Goal: Information Seeking & Learning: Compare options

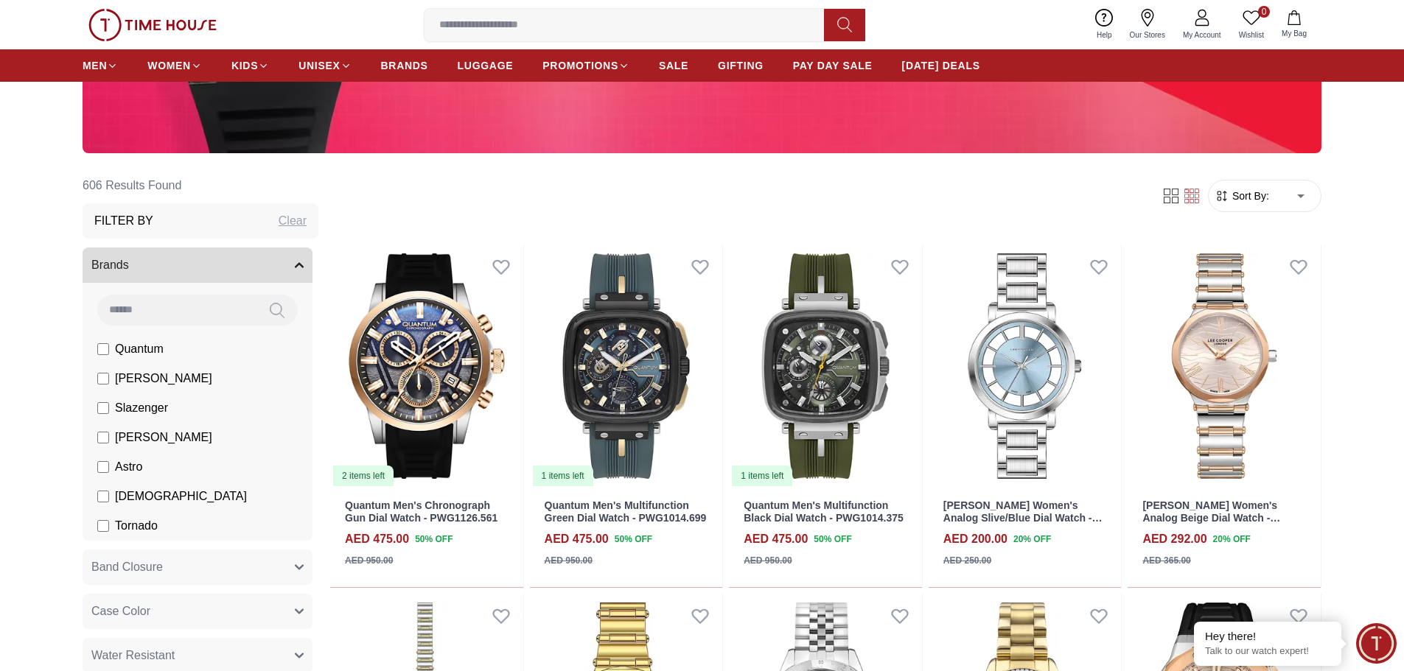
click at [1241, 197] on span "Sort By:" at bounding box center [1249, 196] width 40 height 15
click at [1251, 197] on span "Sort By:" at bounding box center [1249, 196] width 40 height 15
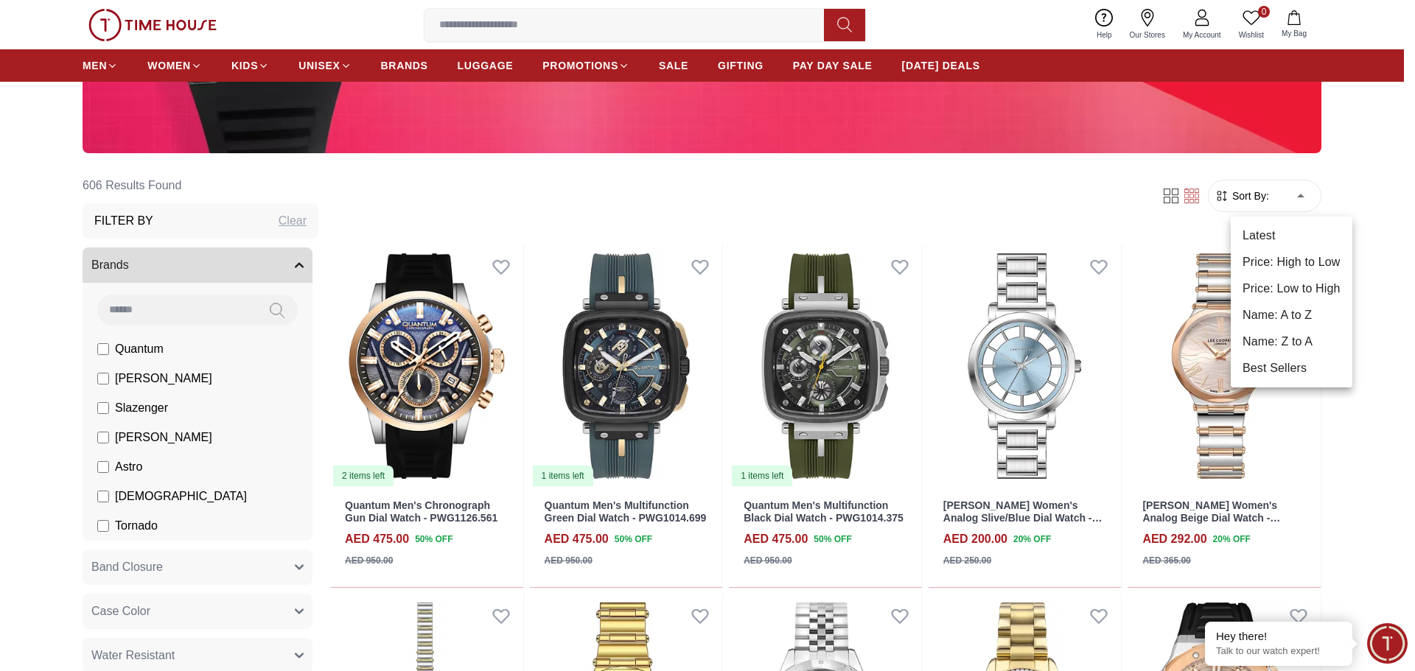
click at [1297, 196] on div at bounding box center [707, 335] width 1415 height 671
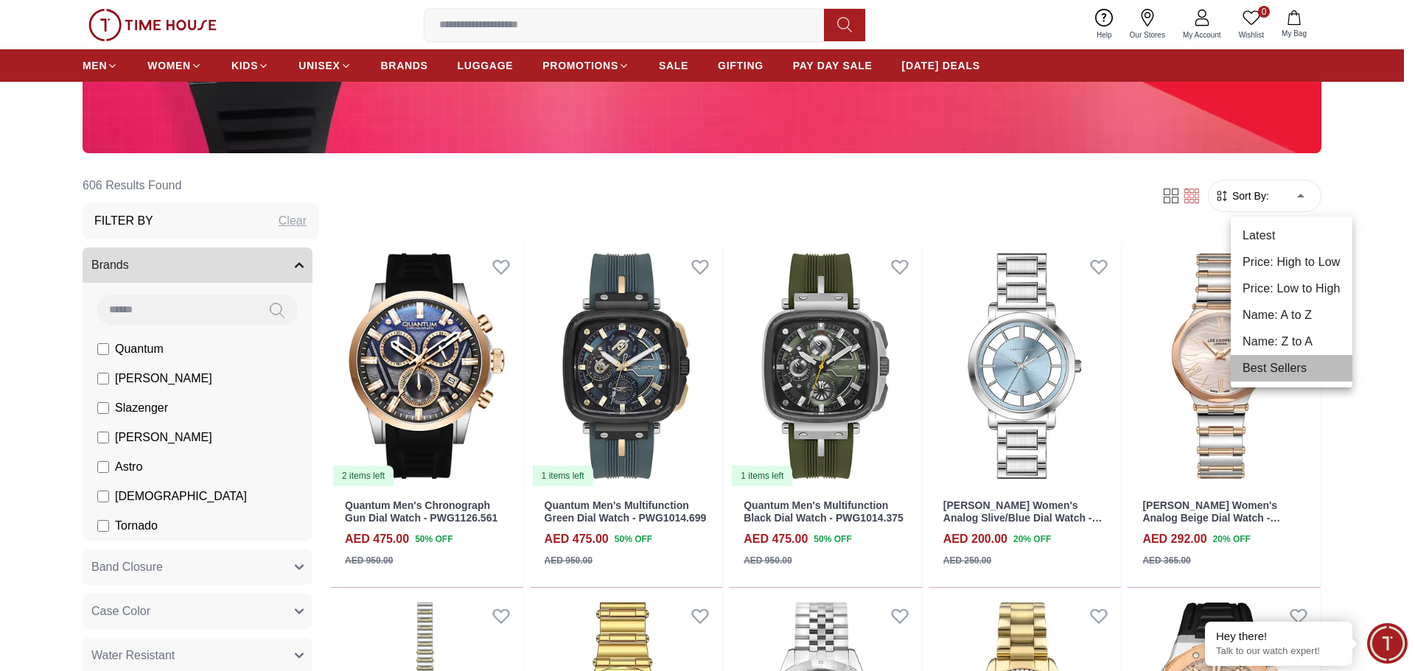
click at [1264, 363] on li "Best Sellers" at bounding box center [1292, 368] width 122 height 27
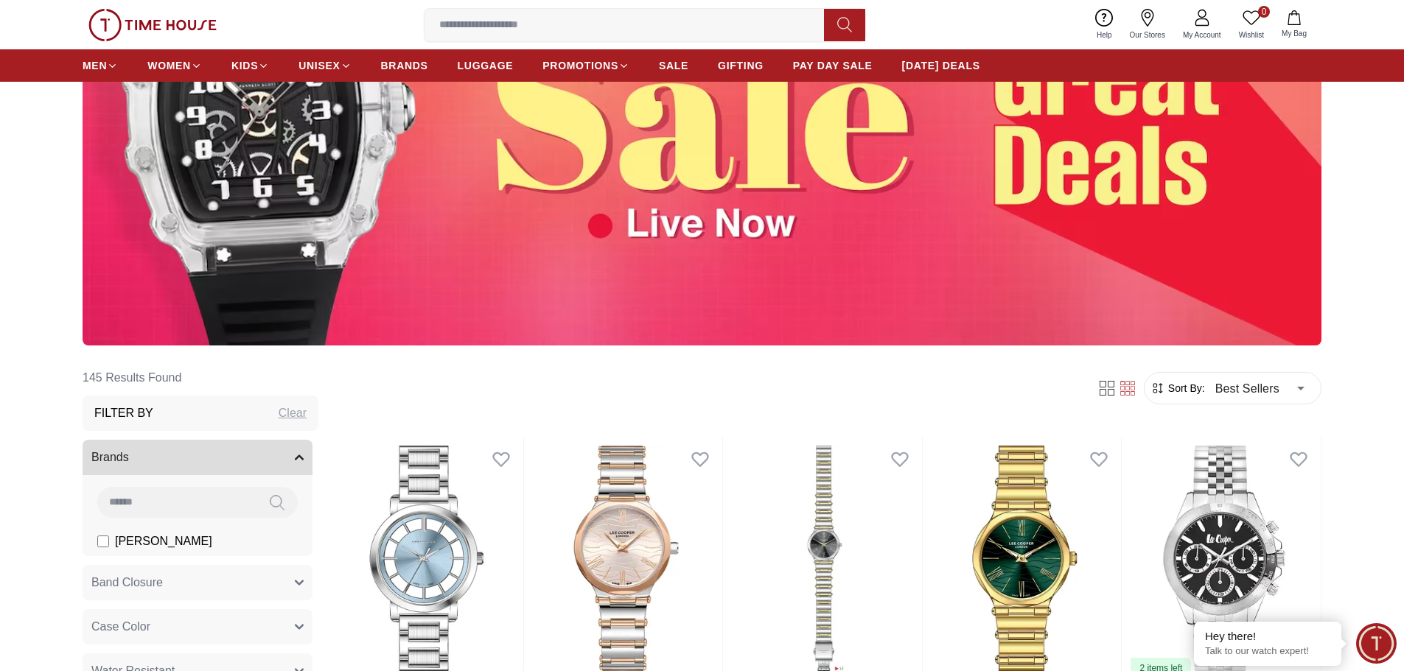
scroll to position [442, 0]
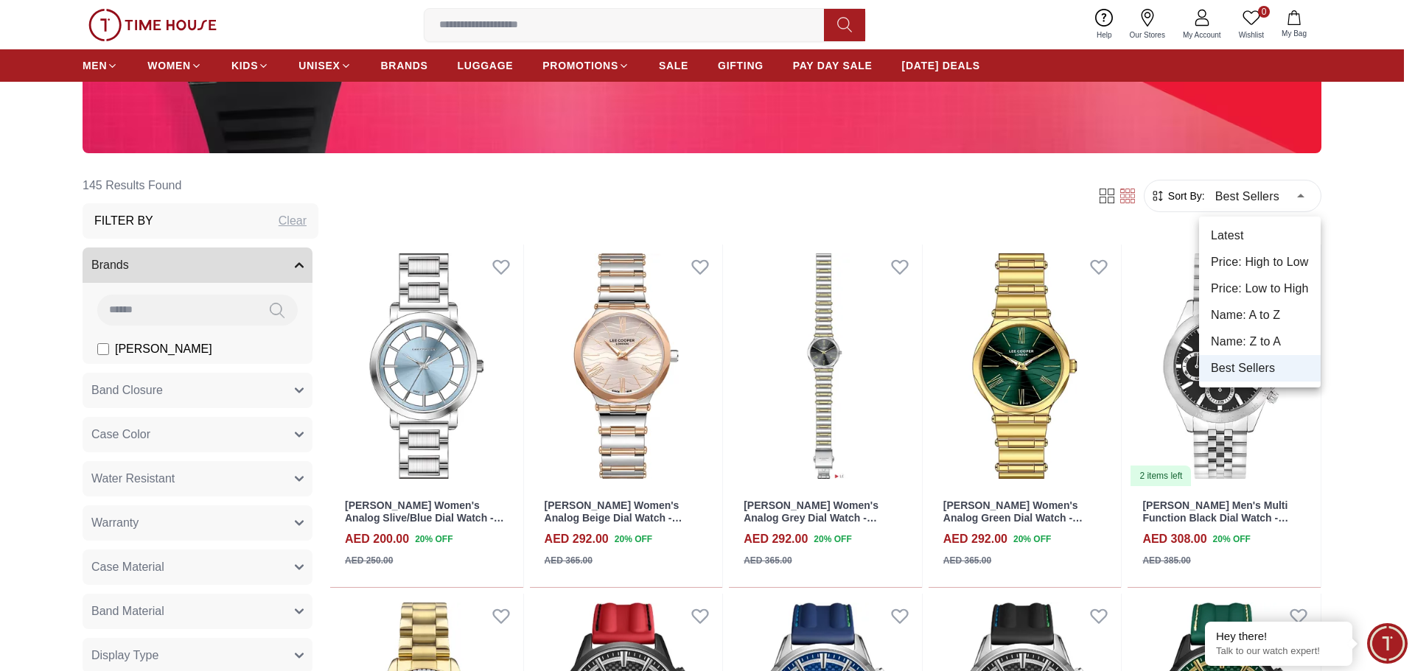
click at [1223, 246] on li "Latest" at bounding box center [1260, 236] width 122 height 27
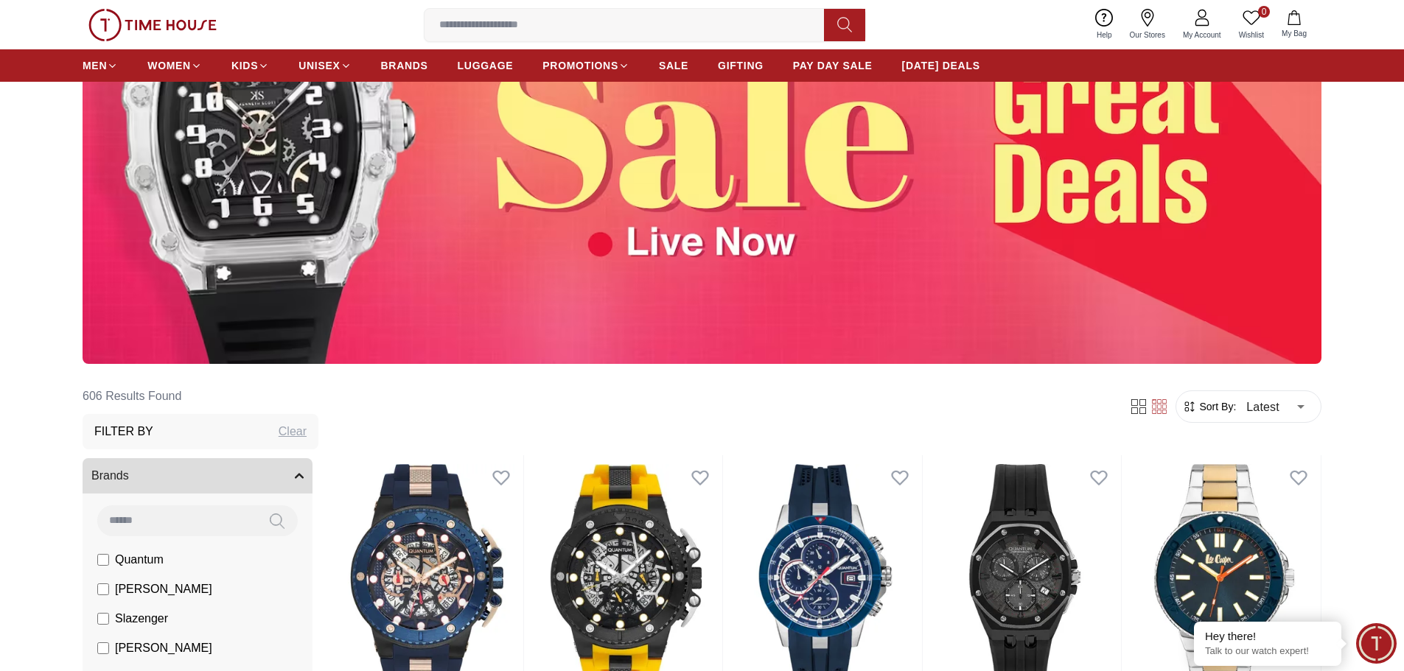
scroll to position [74, 0]
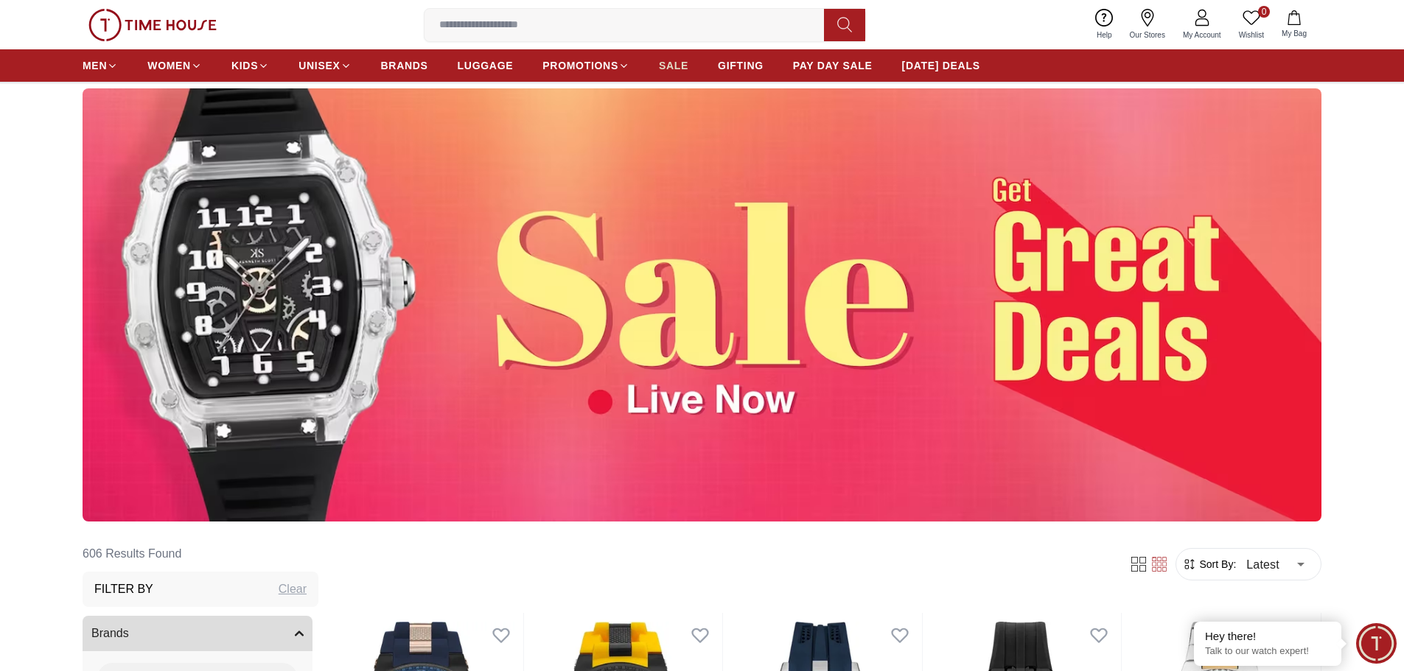
click at [685, 66] on span "SALE" at bounding box center [673, 65] width 29 height 15
type input "******"
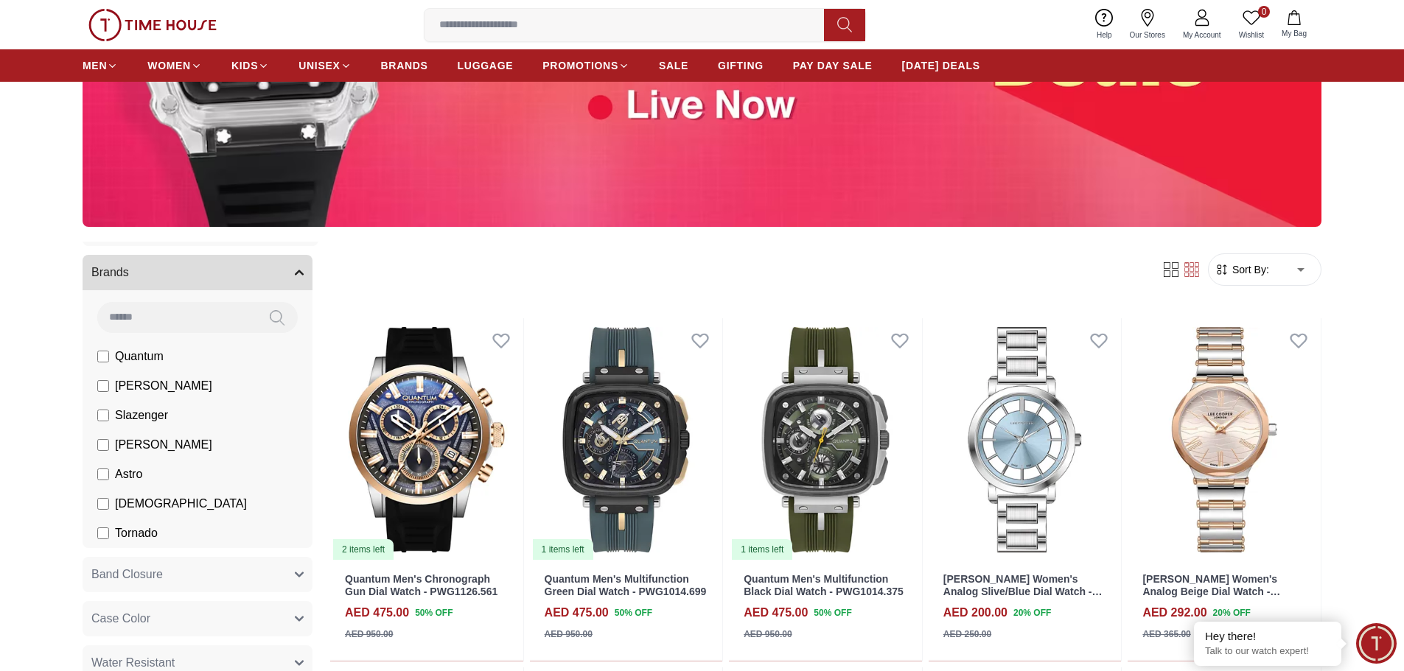
scroll to position [295, 0]
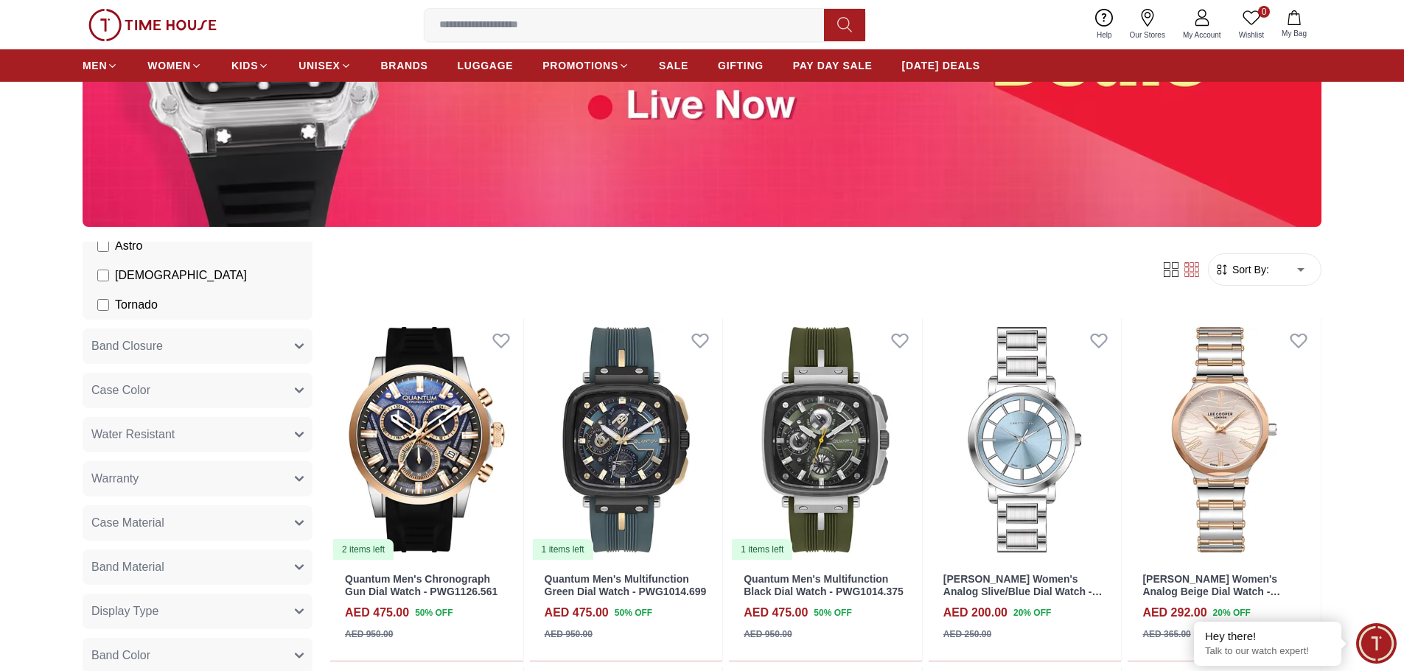
click at [248, 349] on button "Band Closure" at bounding box center [198, 346] width 230 height 35
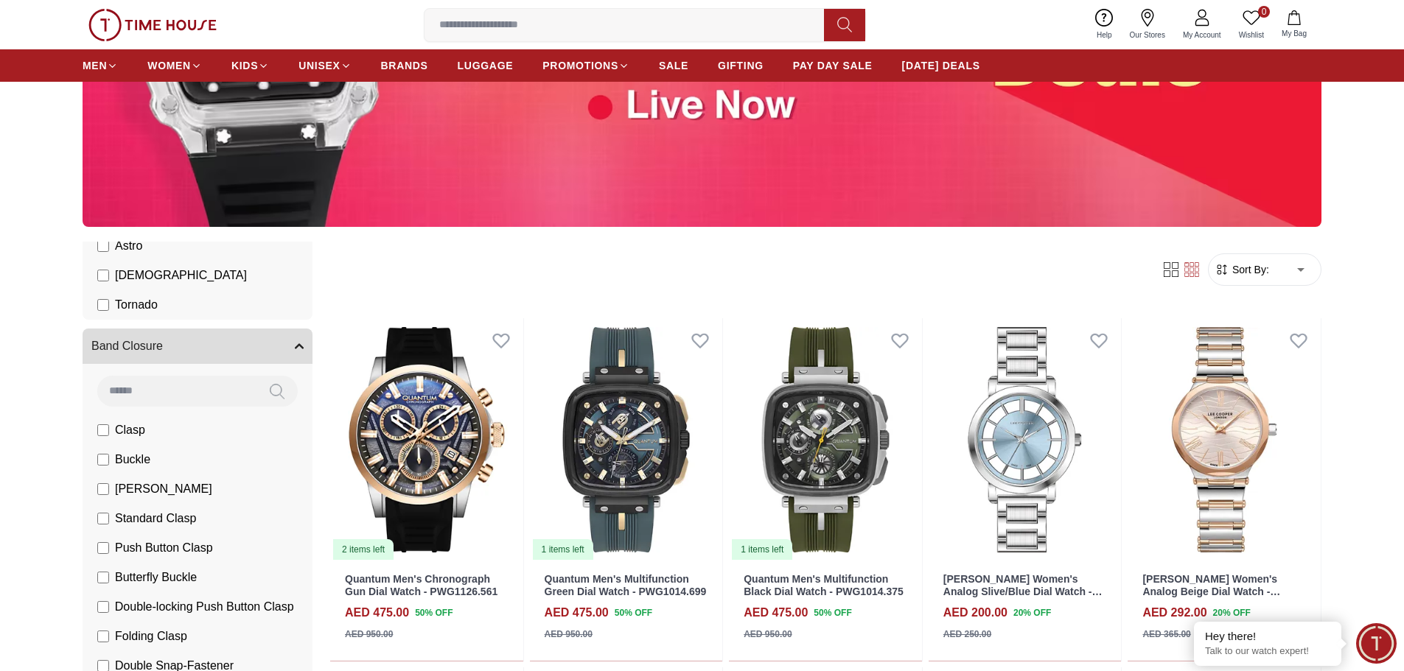
click at [248, 349] on button "Band Closure" at bounding box center [198, 346] width 230 height 35
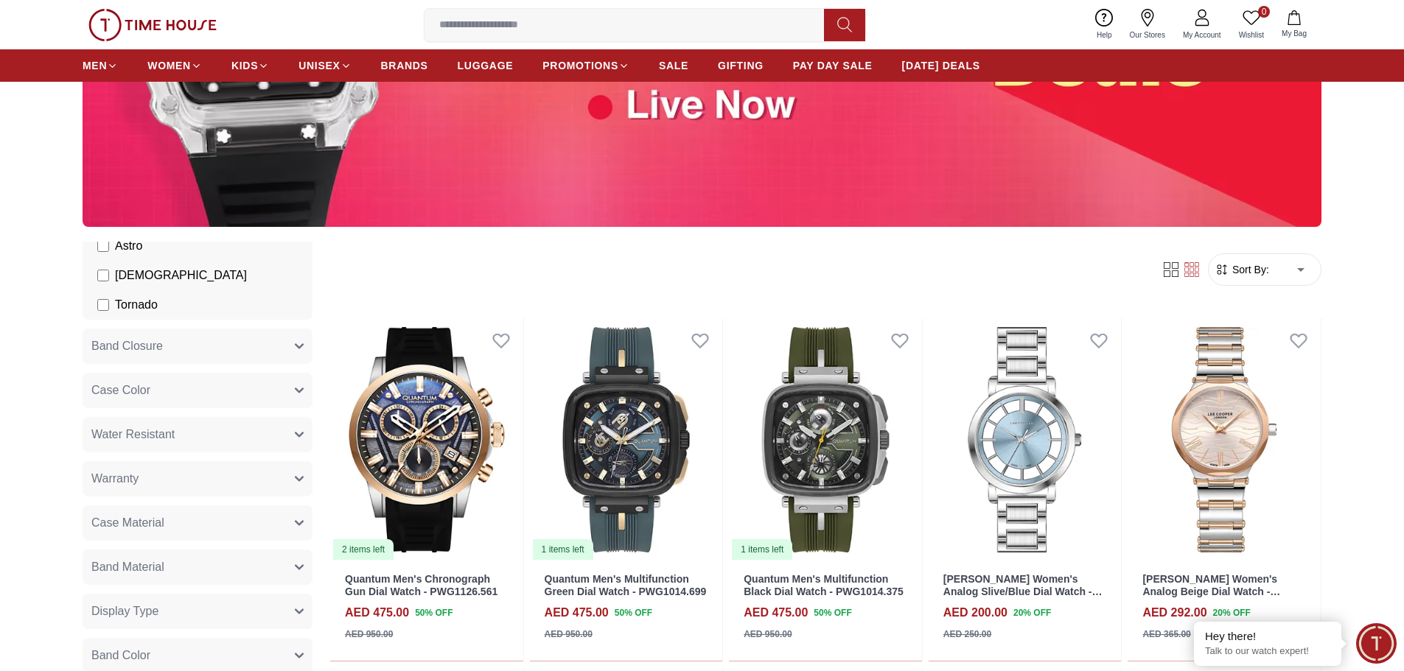
click at [248, 349] on button "Band Closure" at bounding box center [198, 346] width 230 height 35
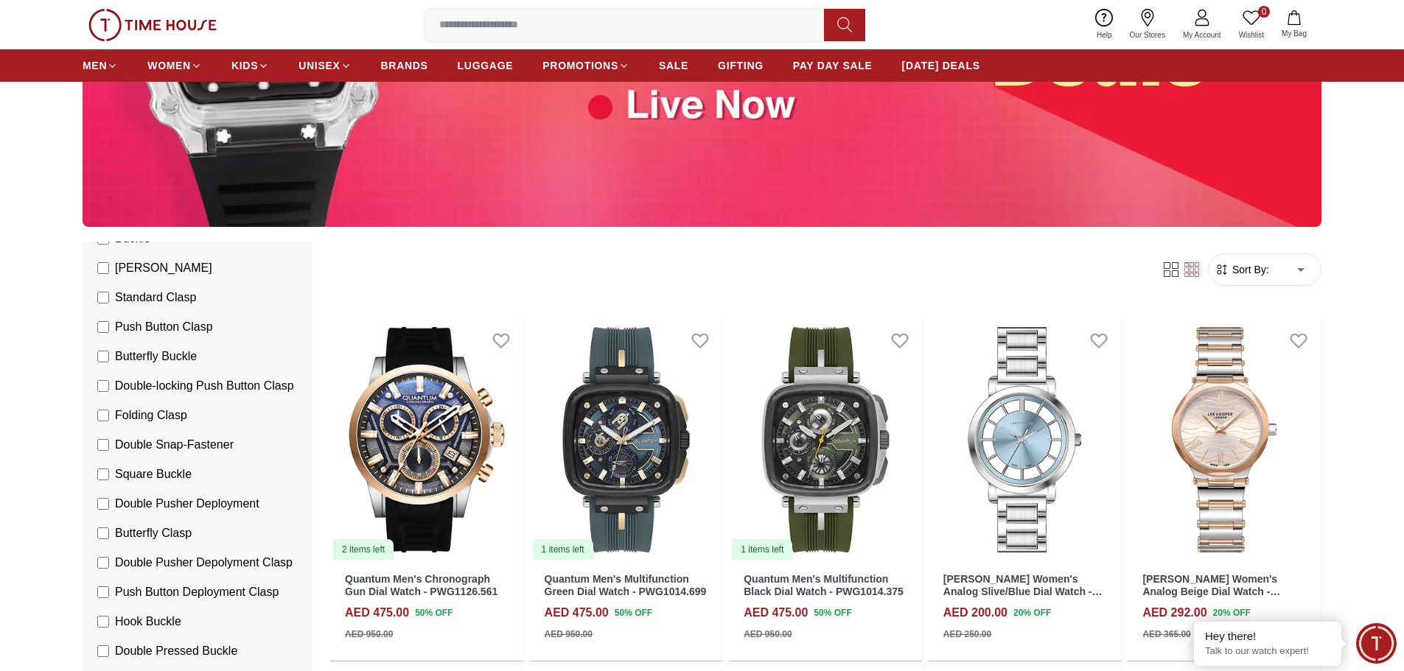
scroll to position [221, 0]
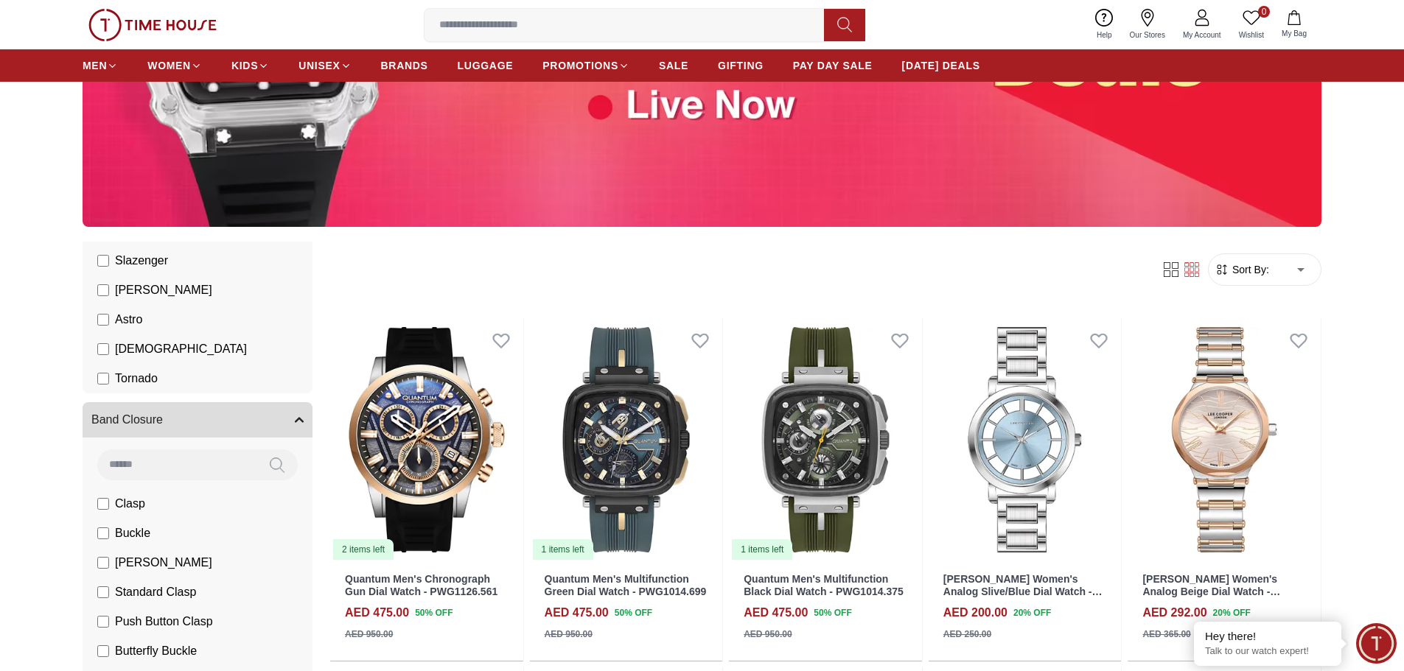
click at [246, 422] on button "Band Closure" at bounding box center [198, 419] width 230 height 35
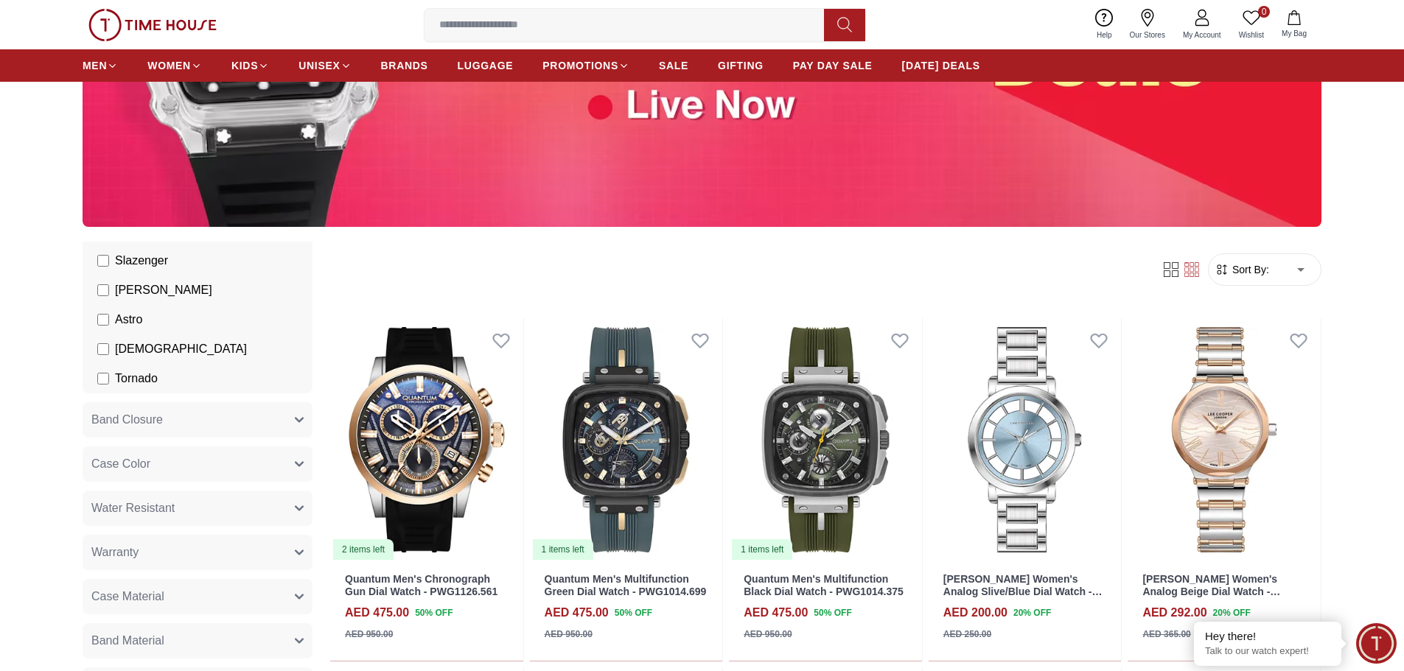
scroll to position [590, 0]
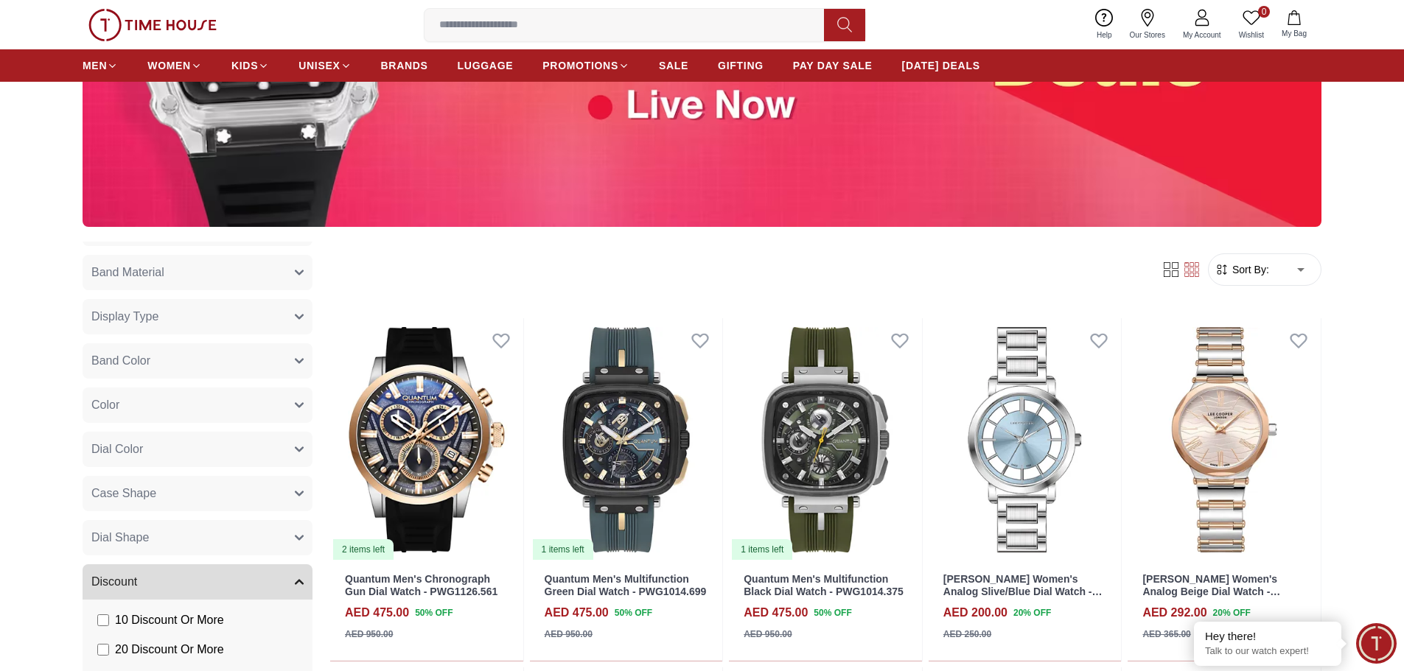
click at [224, 277] on button "Band Material" at bounding box center [198, 272] width 230 height 35
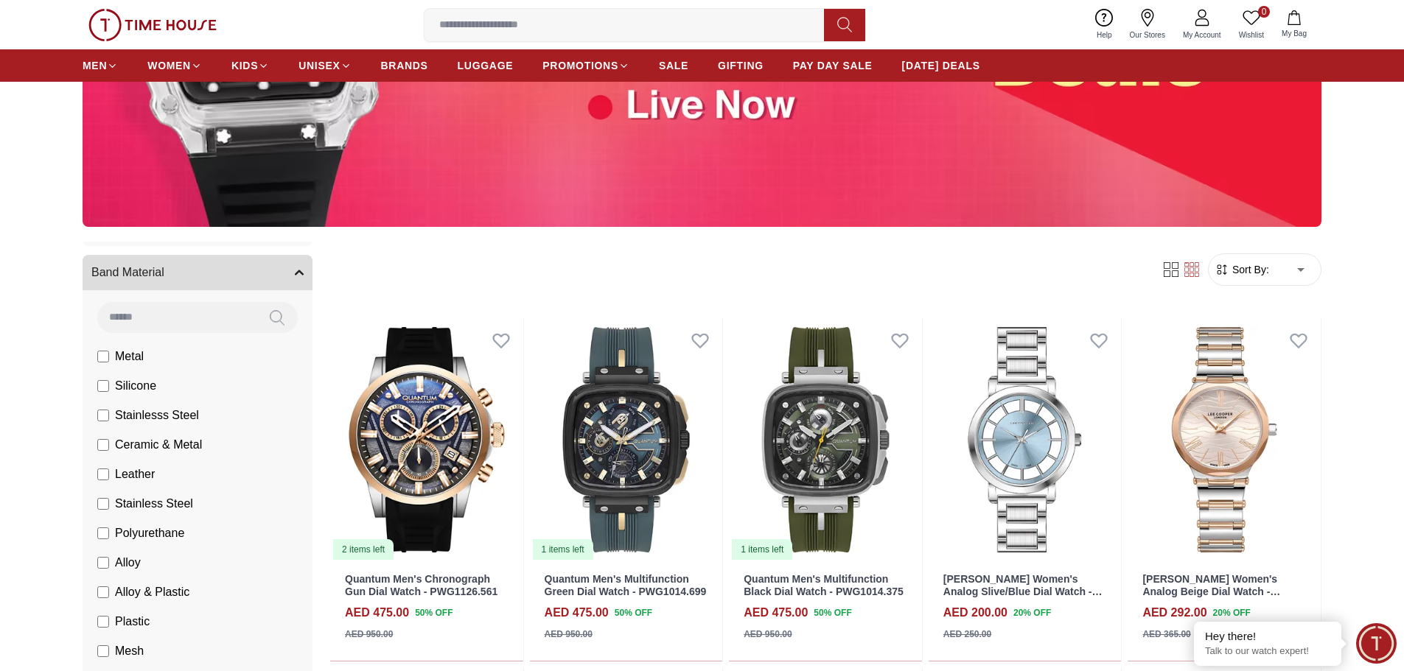
click at [224, 277] on button "Band Material" at bounding box center [198, 272] width 230 height 35
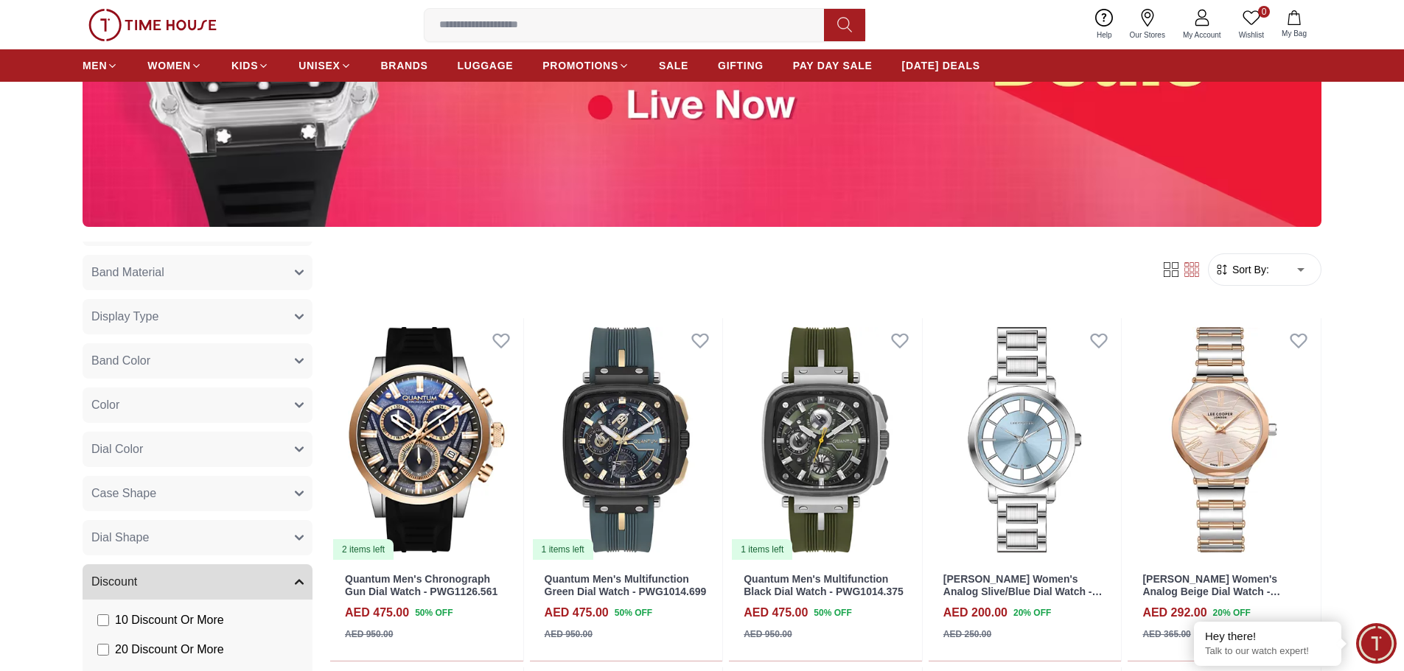
click at [184, 372] on button "Band Color" at bounding box center [198, 360] width 230 height 35
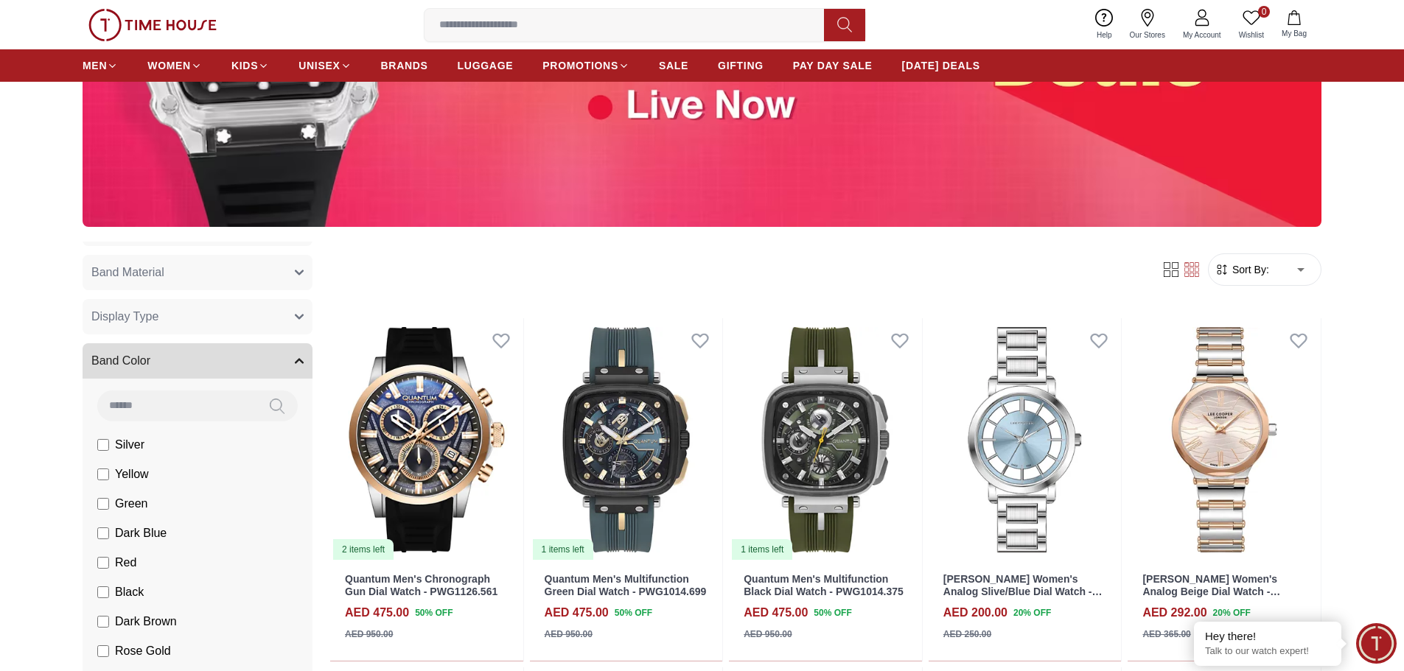
click at [184, 372] on button "Band Color" at bounding box center [198, 360] width 230 height 35
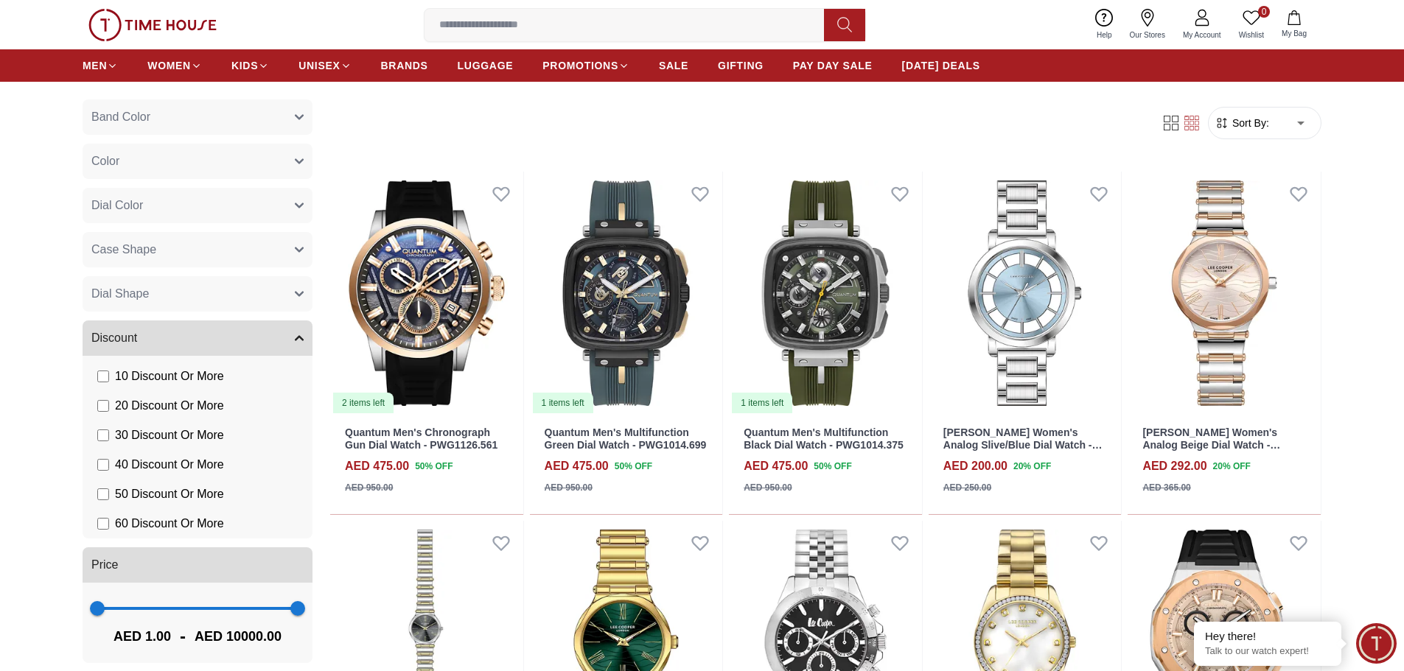
scroll to position [516, 0]
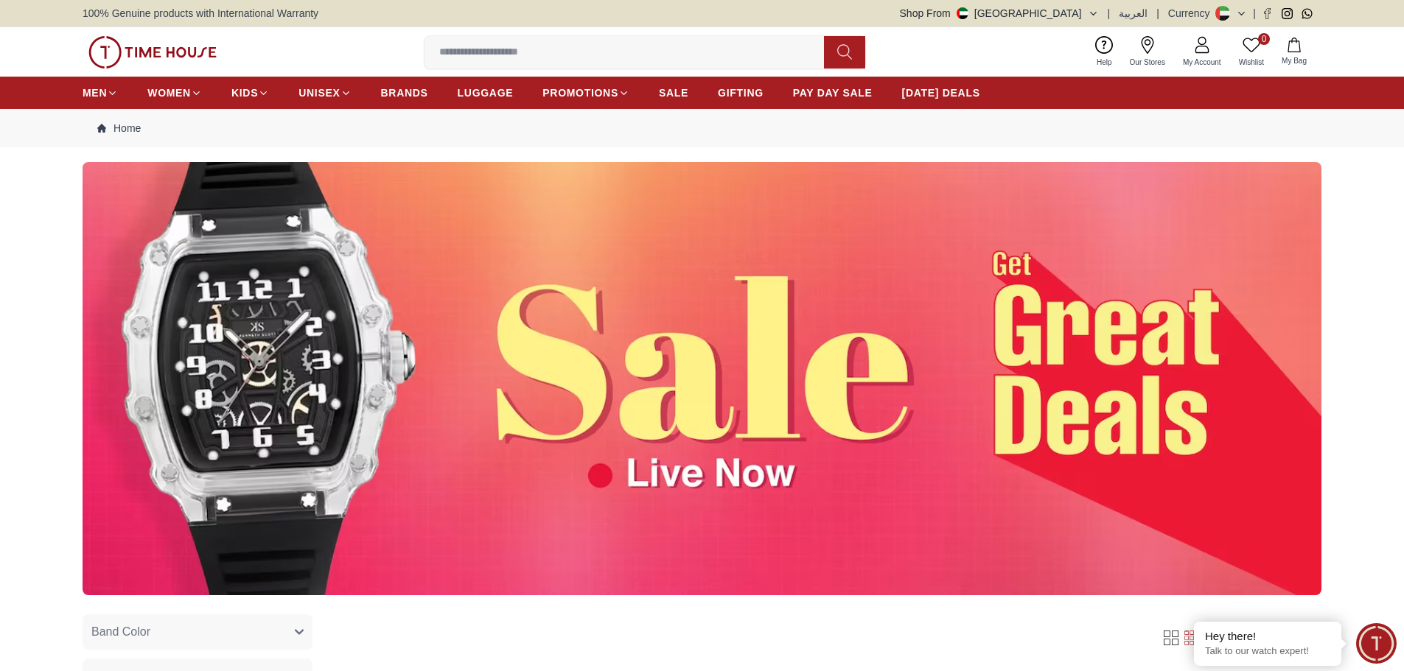
scroll to position [539, 0]
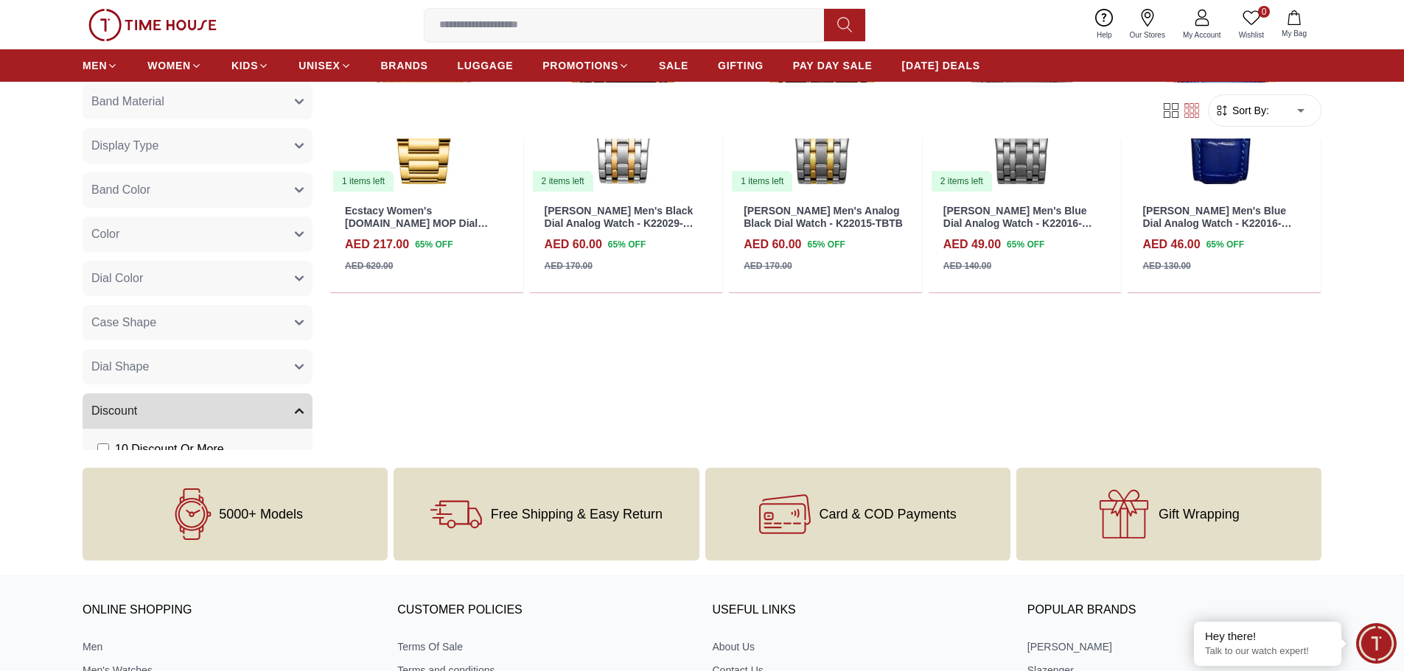
scroll to position [466, 0]
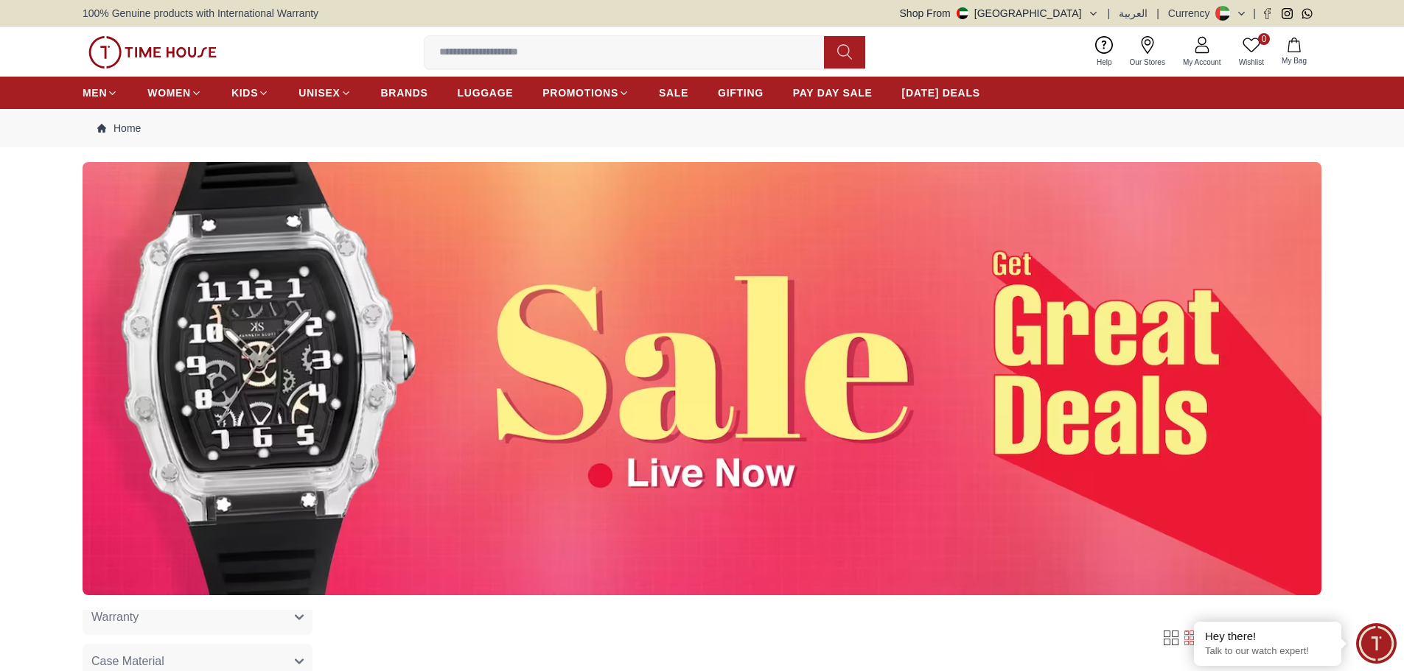
scroll to position [554, 0]
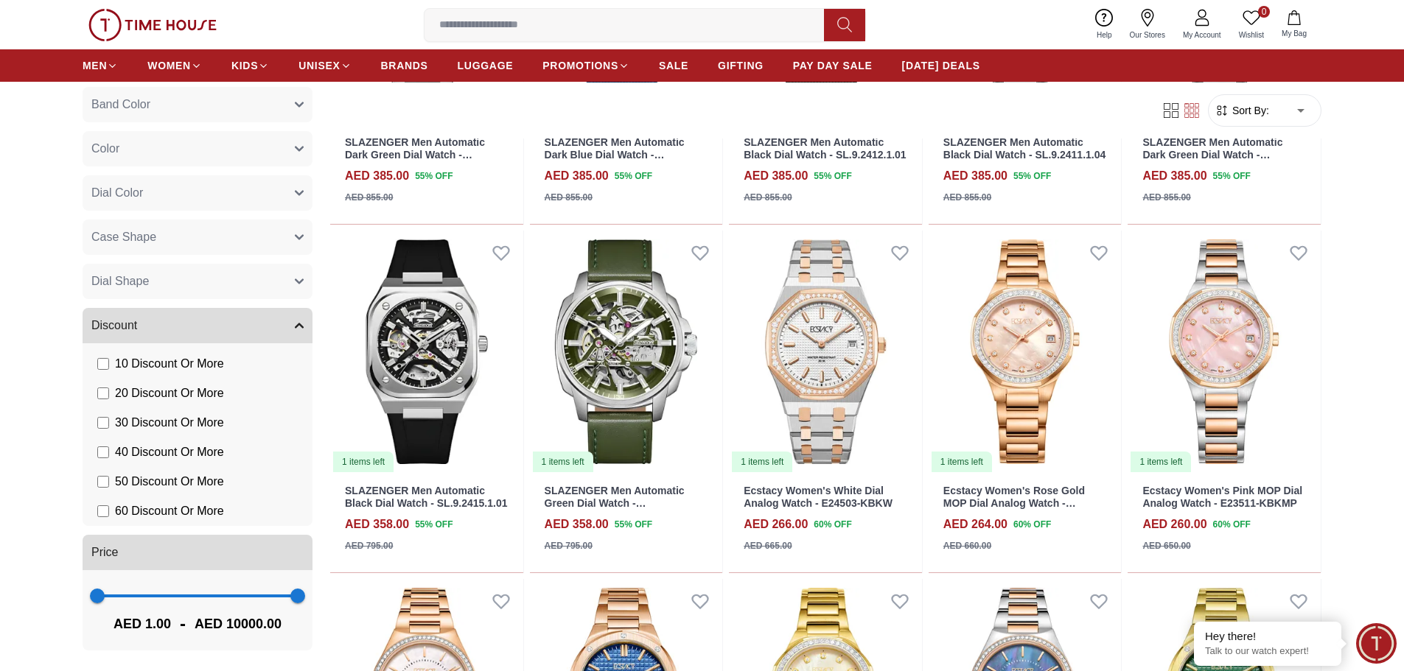
scroll to position [958, 0]
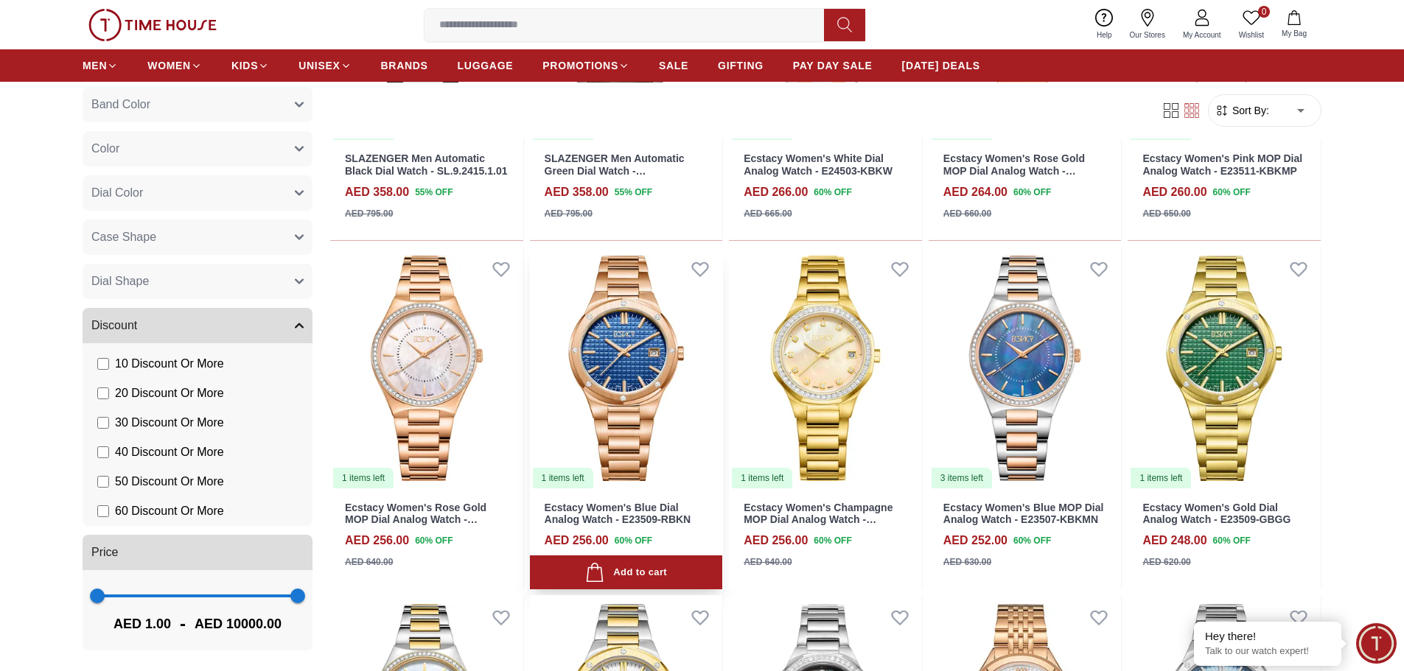
scroll to position [1179, 0]
